Goal: Navigation & Orientation: Find specific page/section

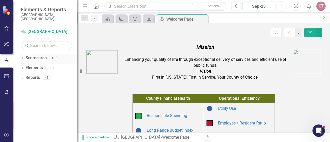
click at [22, 57] on icon "Dropdown" at bounding box center [23, 58] width 4 height 3
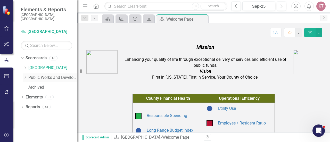
click at [25, 76] on icon "Dropdown" at bounding box center [25, 77] width 4 height 3
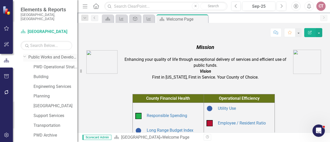
scroll to position [52, 0]
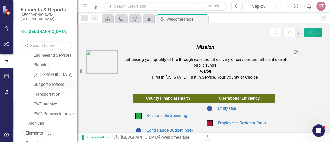
click at [35, 82] on link "Support Services" at bounding box center [56, 85] width 44 height 6
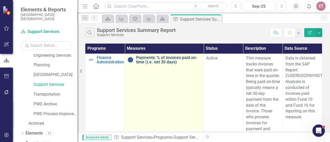
click at [145, 60] on link "Payments: % of invoices paid on-time (i.e. net 30 days)" at bounding box center [168, 59] width 65 height 9
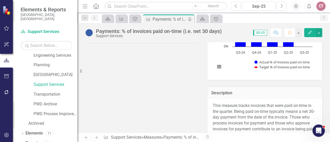
scroll to position [77, 0]
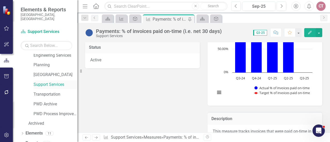
click at [40, 82] on link "Support Services" at bounding box center [56, 85] width 44 height 6
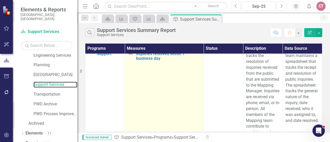
scroll to position [181, 0]
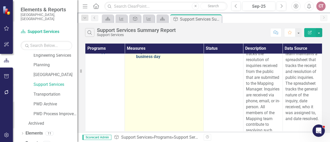
click at [154, 59] on link "Customer Service: % of public inquiries resolved within 1 business day" at bounding box center [168, 52] width 65 height 14
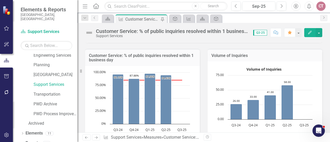
scroll to position [52, 0]
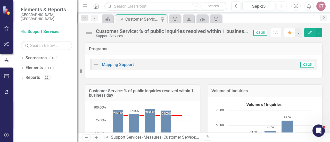
scroll to position [52, 0]
